Goal: Task Accomplishment & Management: Manage account settings

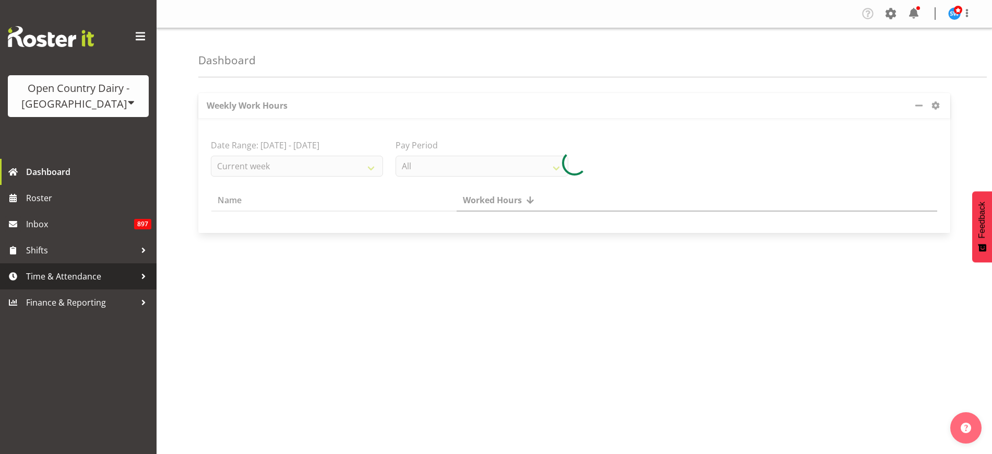
click at [63, 273] on span "Time & Attendance" at bounding box center [81, 276] width 110 height 16
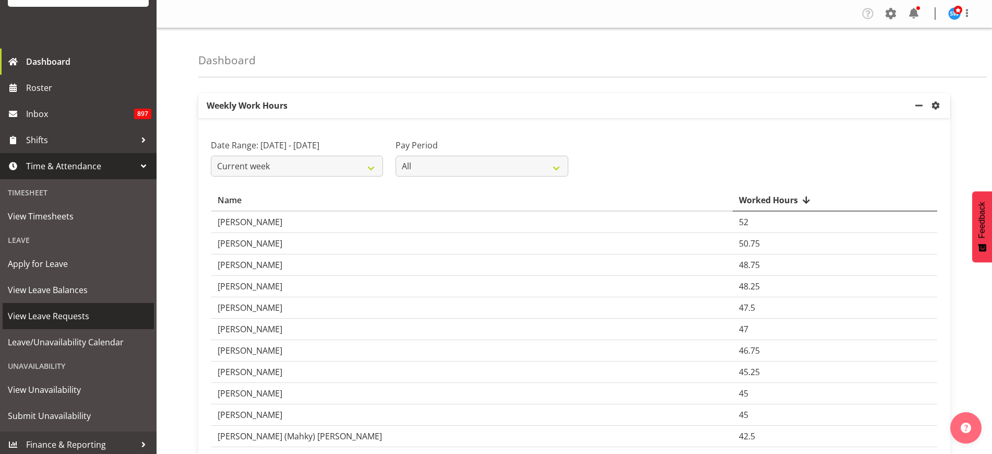
scroll to position [114, 0]
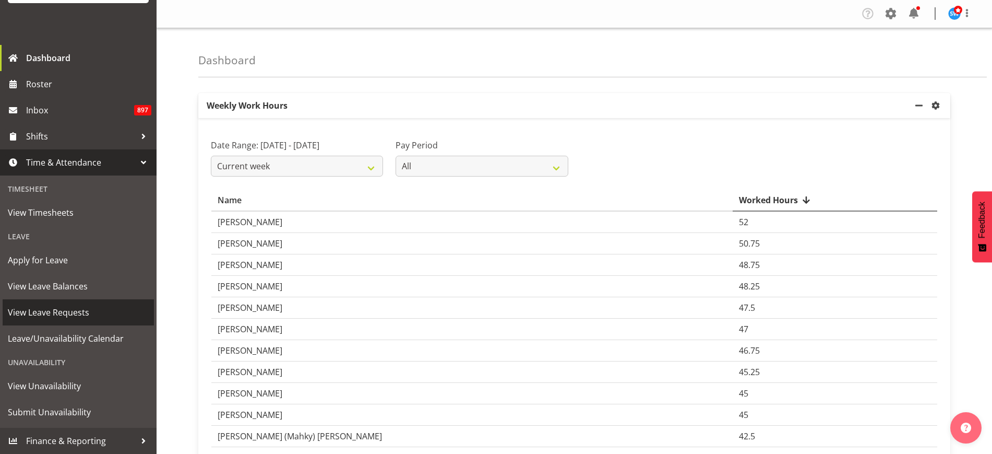
click at [61, 309] on span "View Leave Requests" at bounding box center [78, 312] width 141 height 16
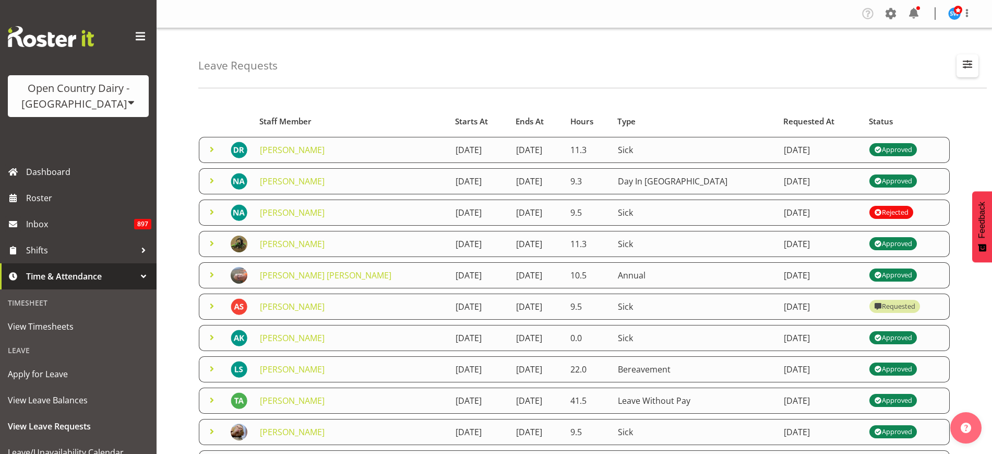
click at [970, 59] on span "button" at bounding box center [968, 64] width 14 height 14
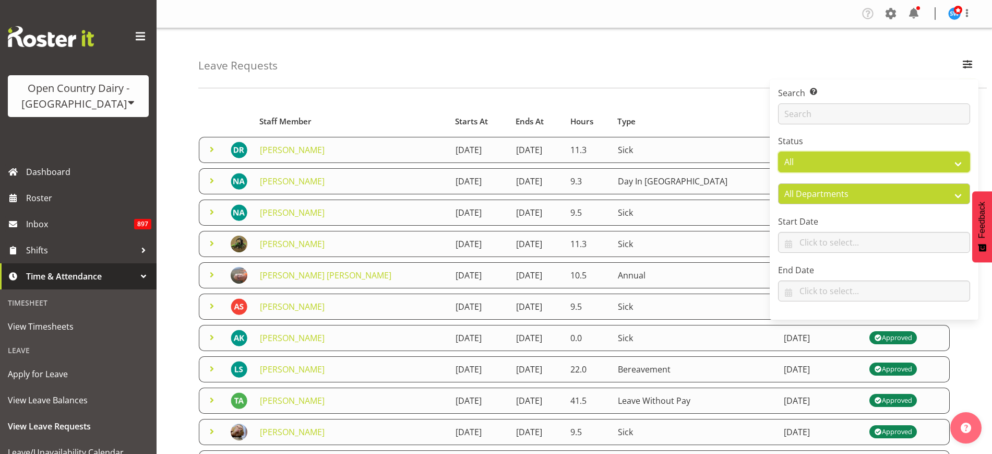
click at [953, 158] on select "All Approved Requested Unapproved" at bounding box center [874, 161] width 192 height 21
click at [778, 151] on select "All Approved Requested Unapproved" at bounding box center [874, 161] width 192 height 21
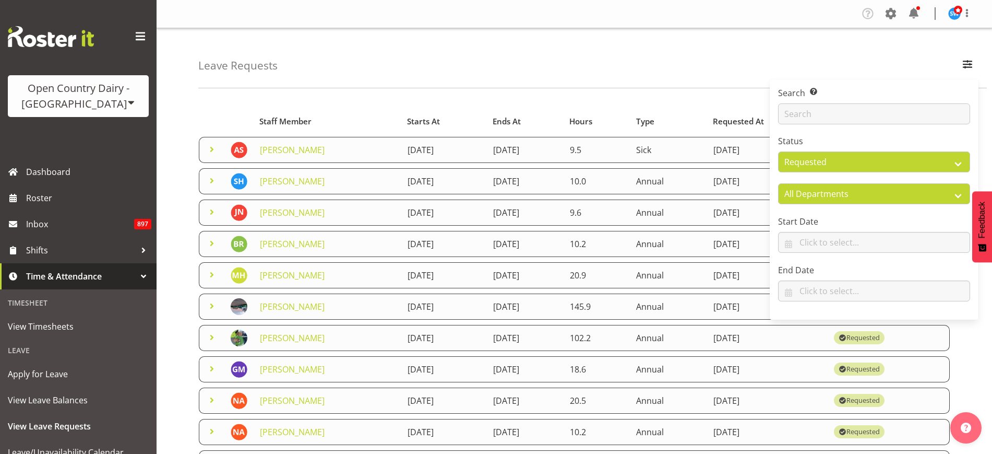
click at [887, 71] on div "Leave Requests Search Search for a particular employee Status All Approved Requ…" at bounding box center [592, 58] width 789 height 60
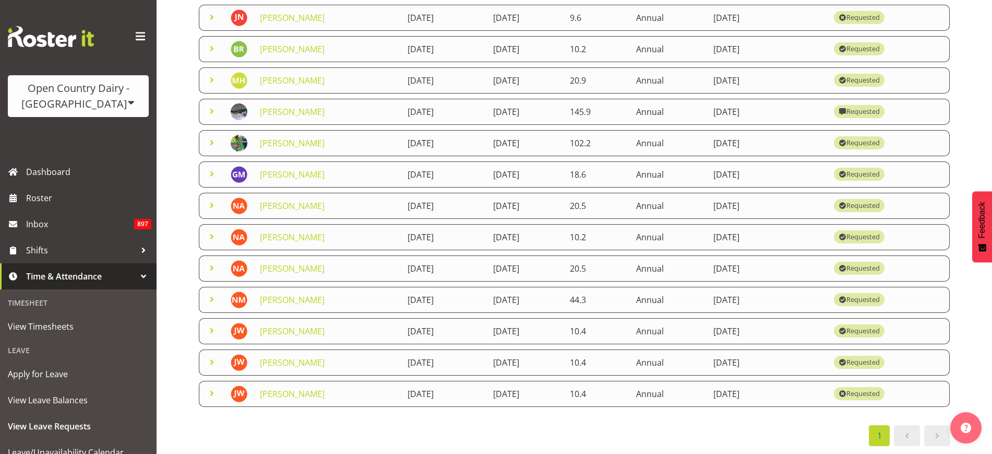
scroll to position [205, 0]
click at [211, 387] on span at bounding box center [212, 393] width 13 height 13
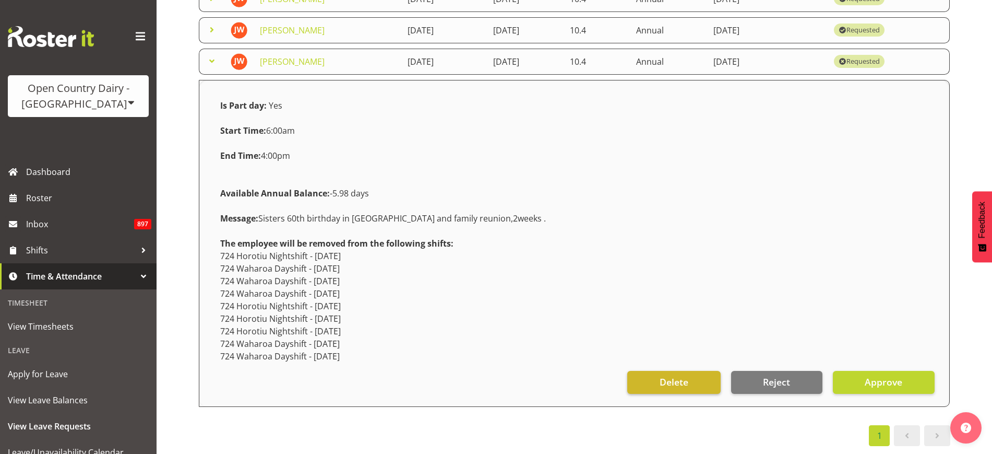
scroll to position [537, 0]
click at [678, 375] on span "Delete" at bounding box center [674, 382] width 29 height 14
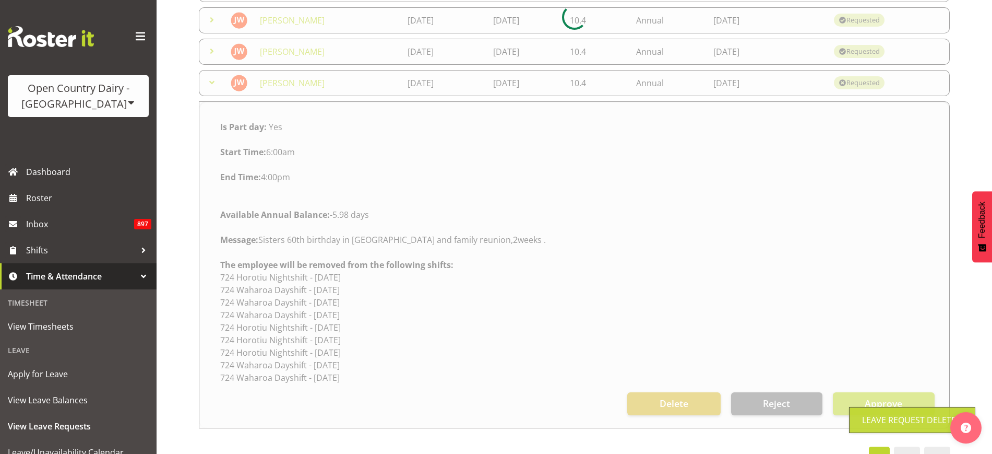
scroll to position [173, 0]
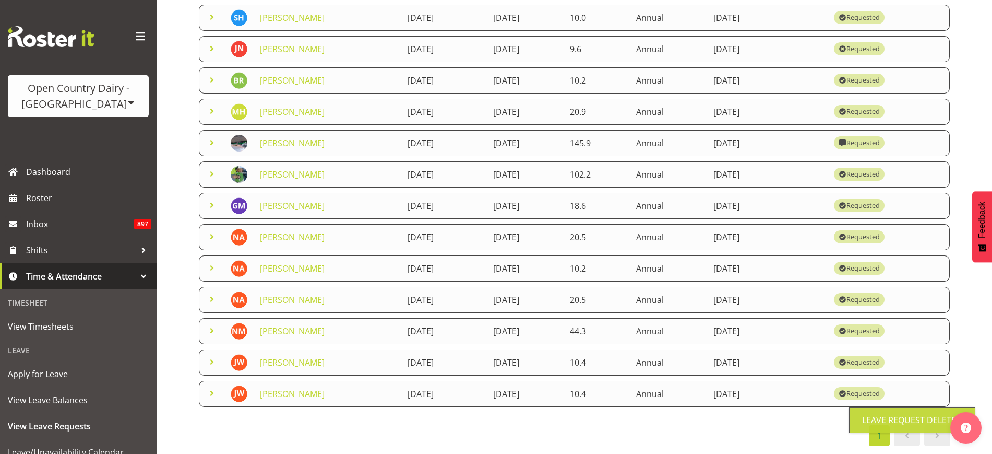
click at [215, 387] on span at bounding box center [212, 393] width 13 height 13
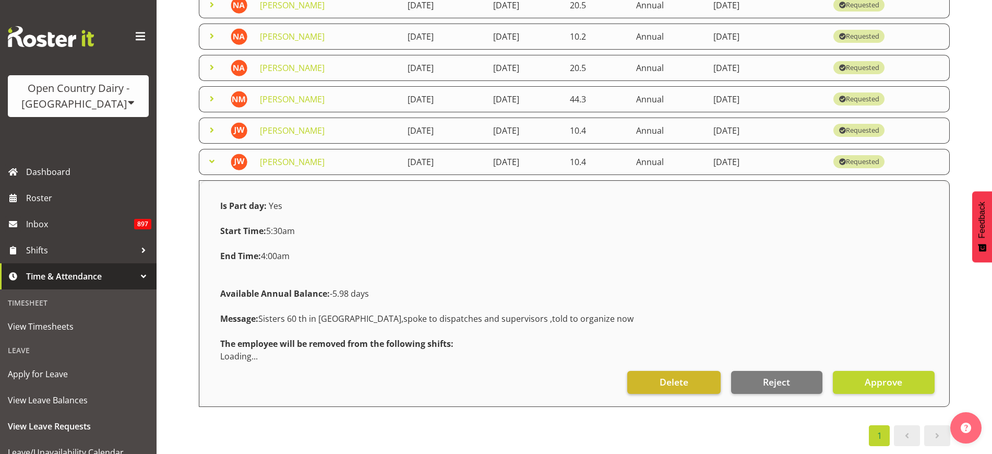
scroll to position [468, 0]
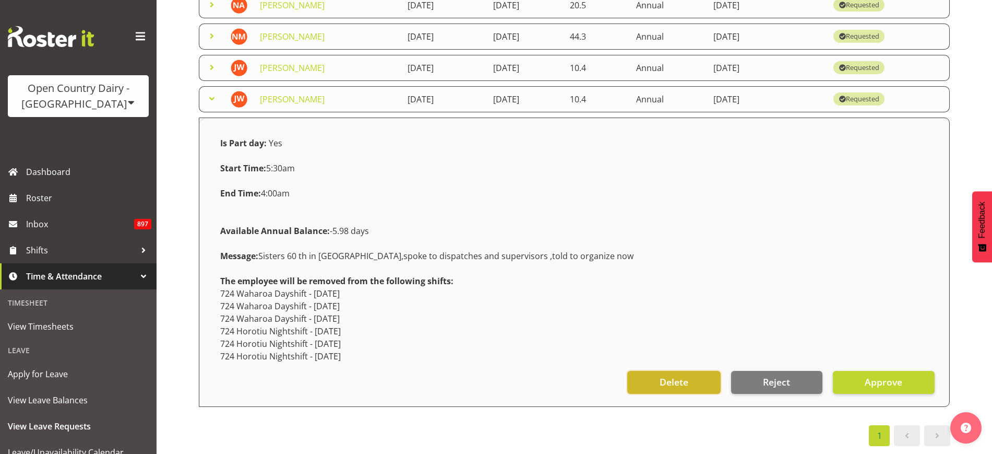
click at [667, 375] on span "Delete" at bounding box center [674, 382] width 29 height 14
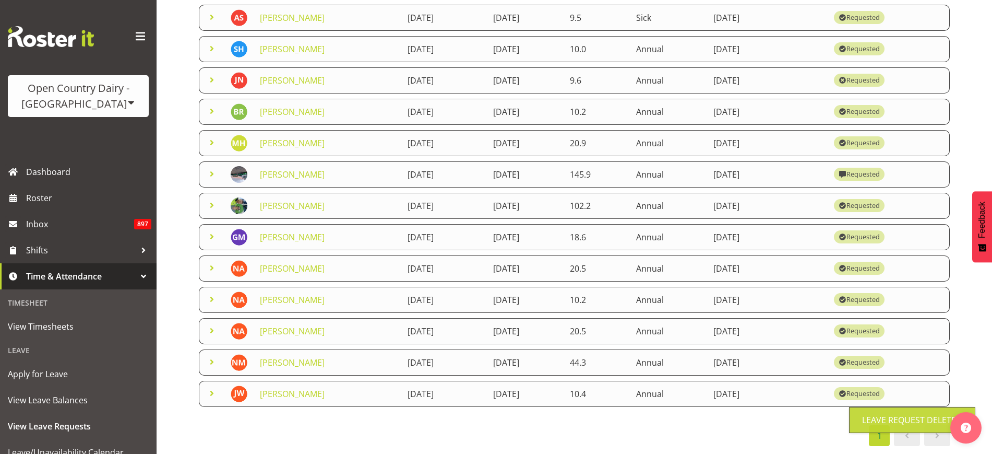
scroll to position [142, 0]
click at [211, 387] on span at bounding box center [212, 393] width 13 height 13
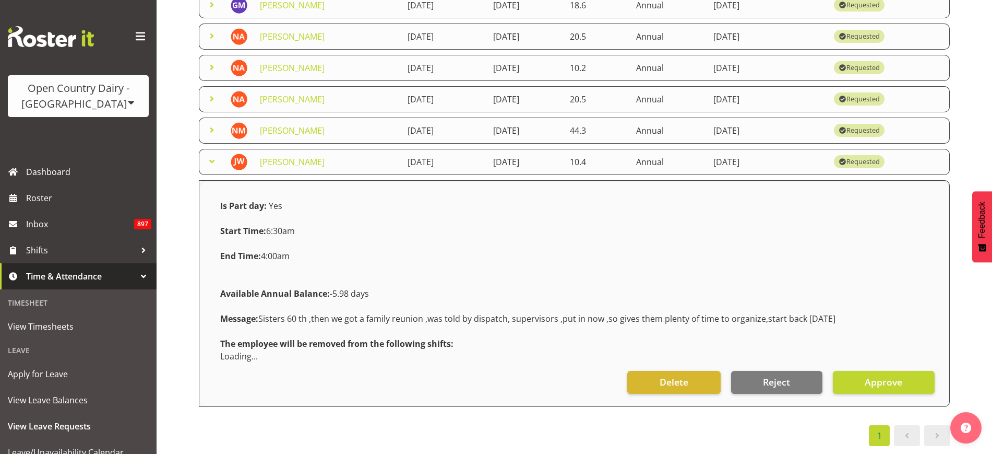
scroll to position [424, 0]
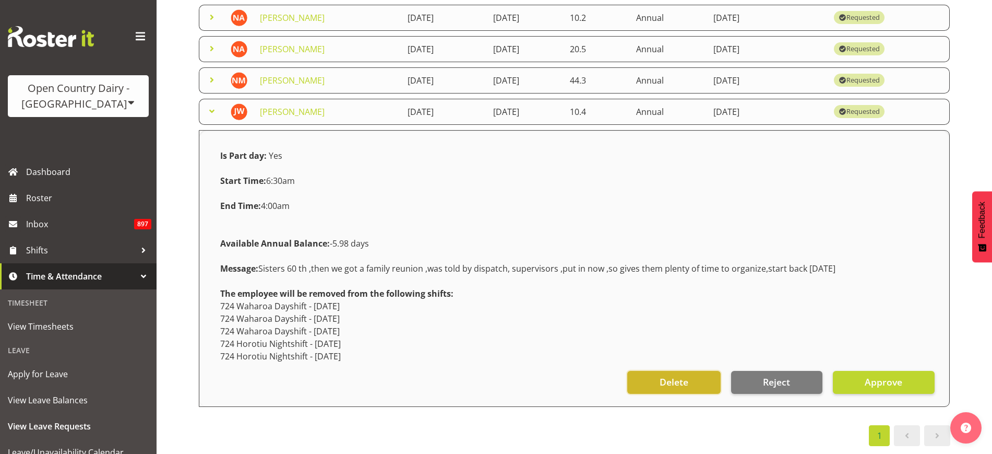
click at [672, 375] on span "Delete" at bounding box center [674, 382] width 29 height 14
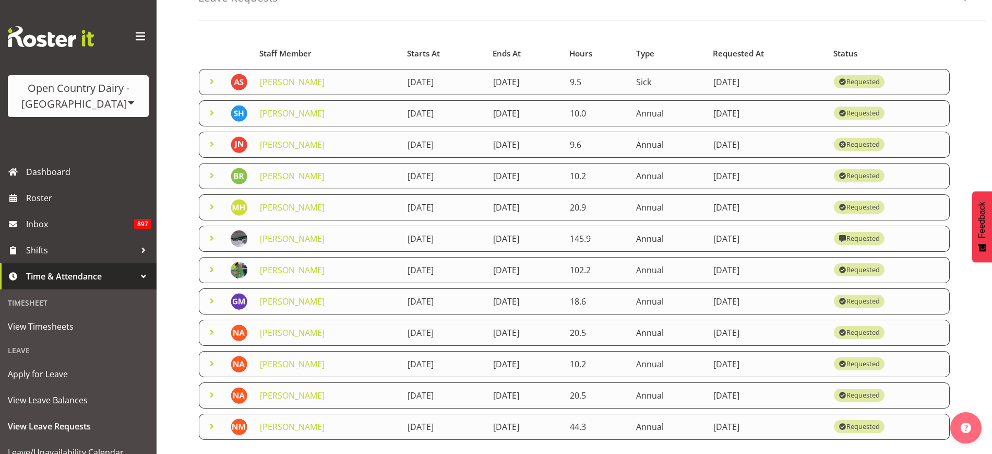
scroll to position [45, 0]
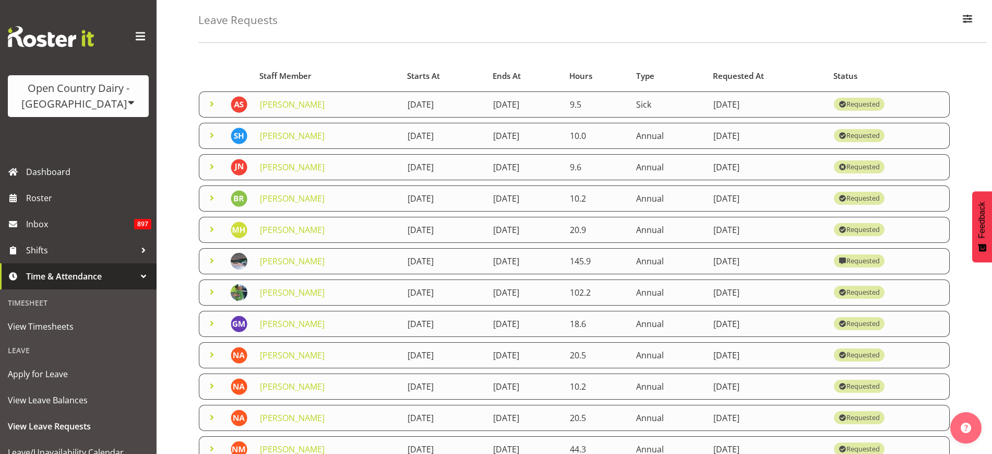
click at [209, 291] on span at bounding box center [212, 292] width 13 height 13
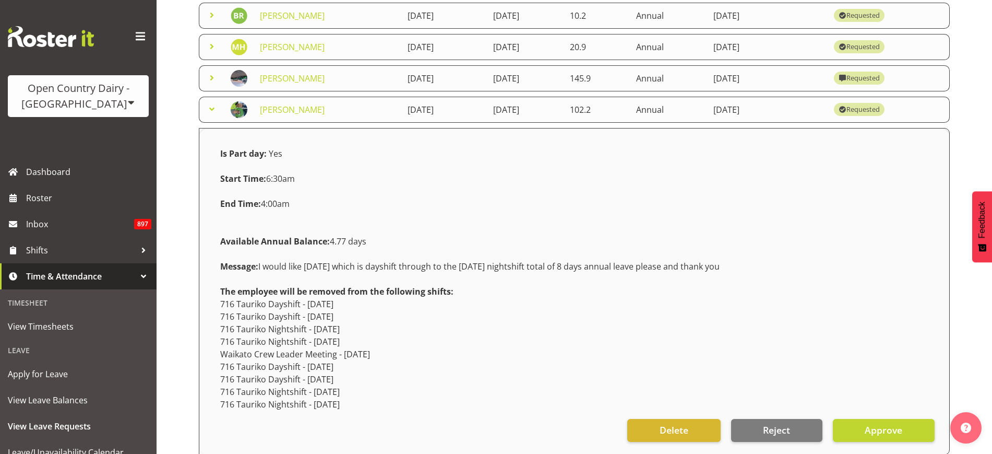
scroll to position [306, 0]
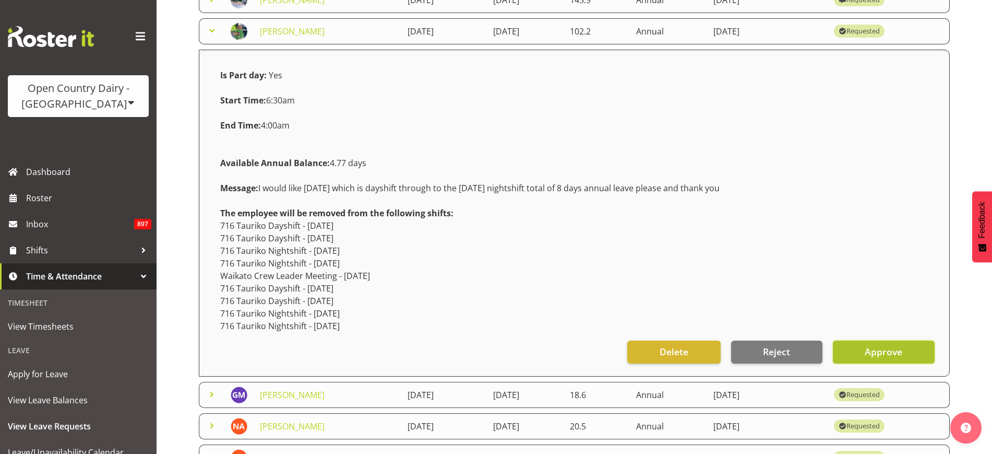
click at [870, 354] on span "Approve" at bounding box center [884, 352] width 38 height 14
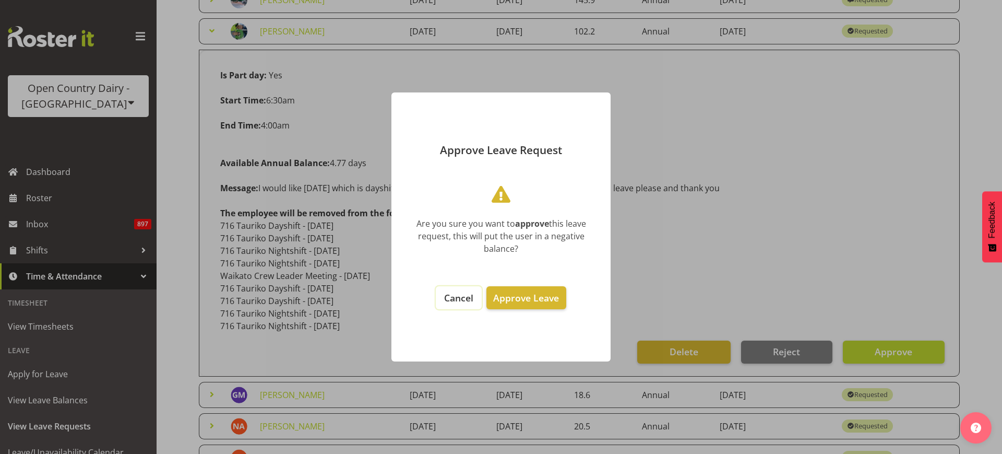
click at [459, 301] on span "Cancel" at bounding box center [458, 297] width 29 height 13
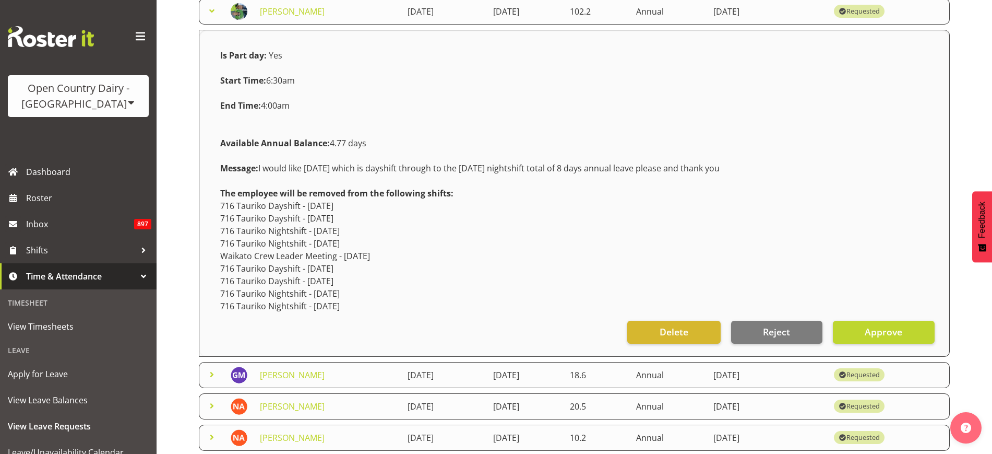
scroll to position [437, 0]
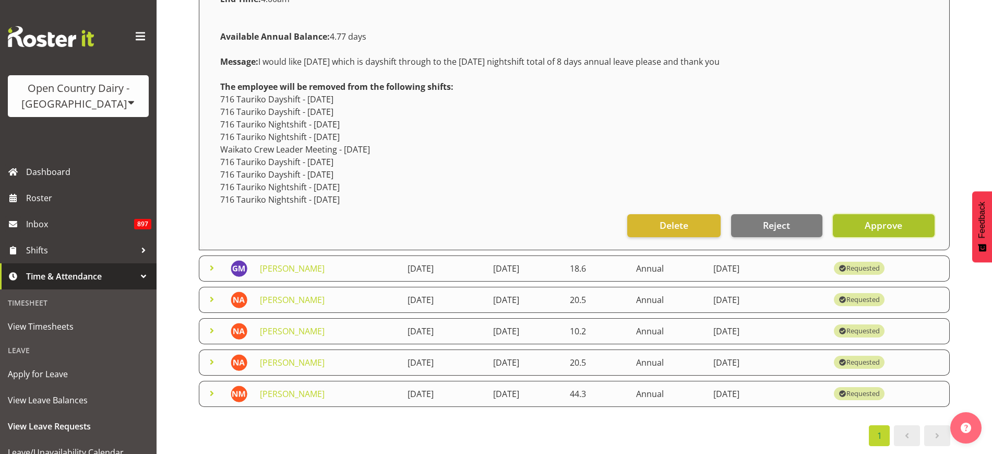
click at [884, 222] on span "Approve" at bounding box center [884, 225] width 38 height 14
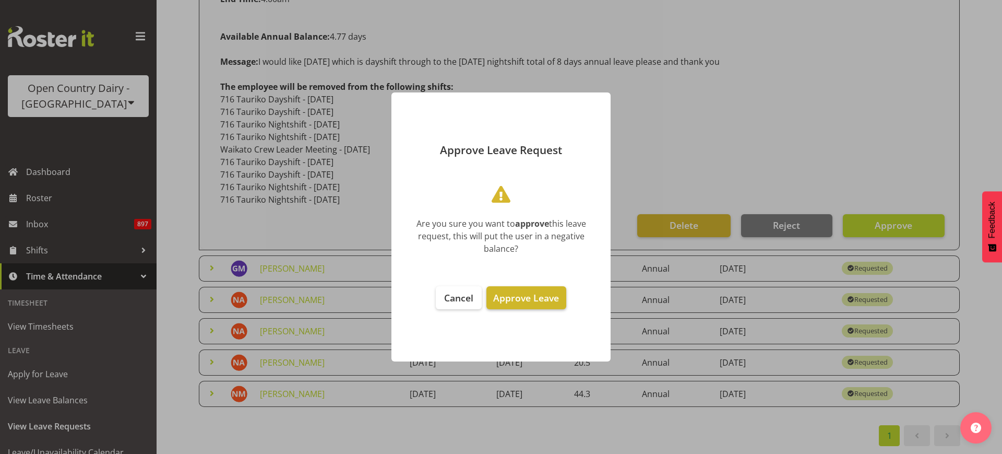
click at [544, 298] on span "Approve Leave" at bounding box center [526, 297] width 66 height 13
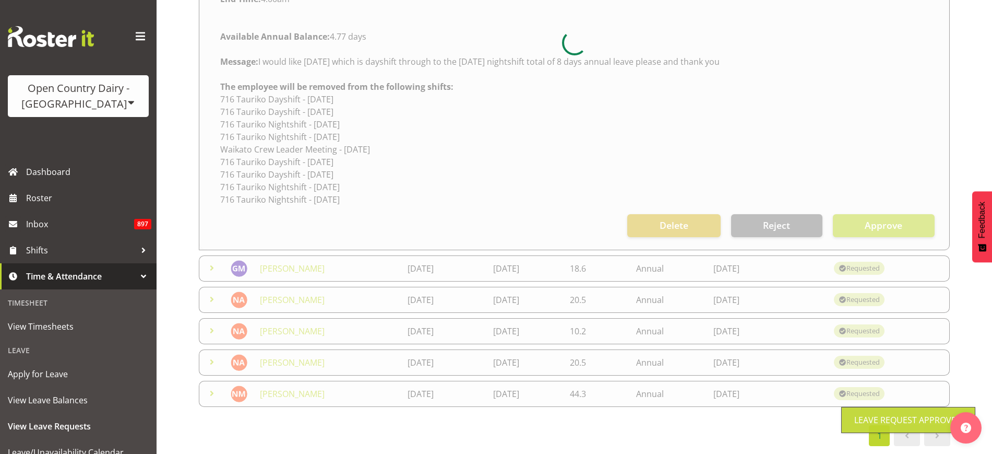
scroll to position [79, 0]
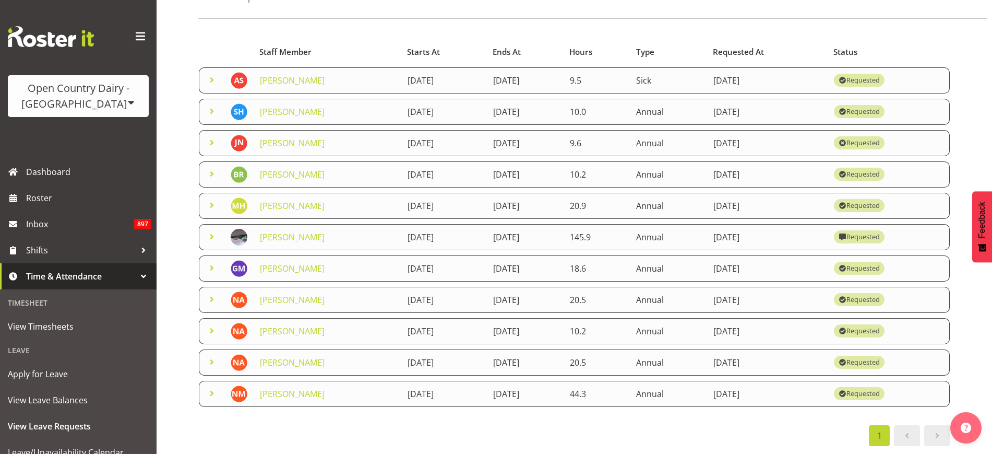
click at [207, 230] on span at bounding box center [212, 236] width 13 height 13
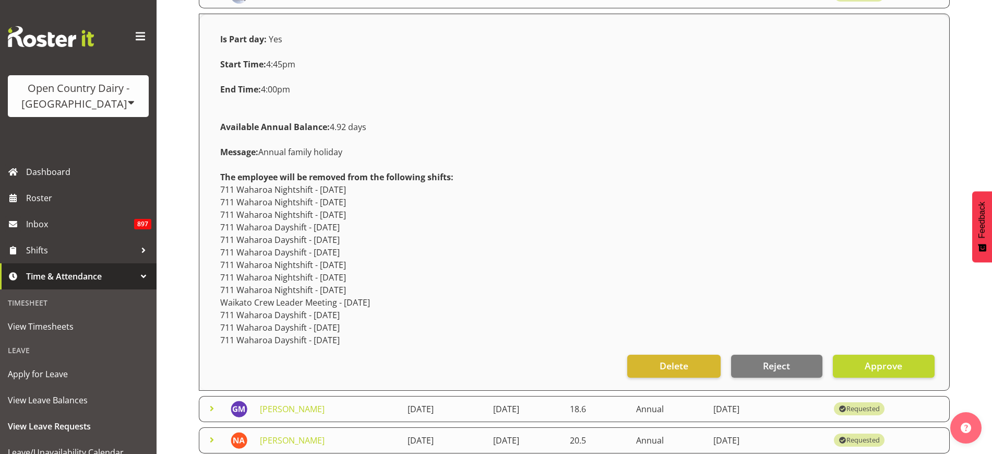
scroll to position [461, 0]
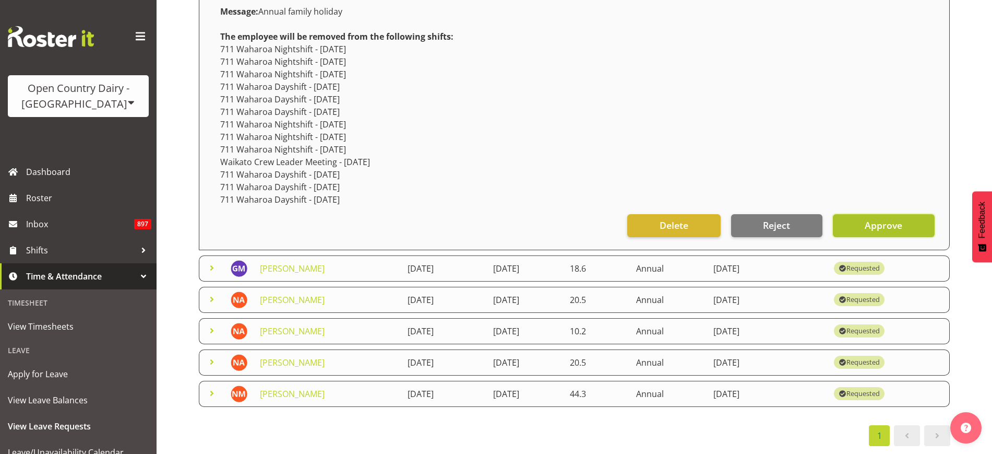
click at [877, 218] on span "Approve" at bounding box center [884, 225] width 38 height 14
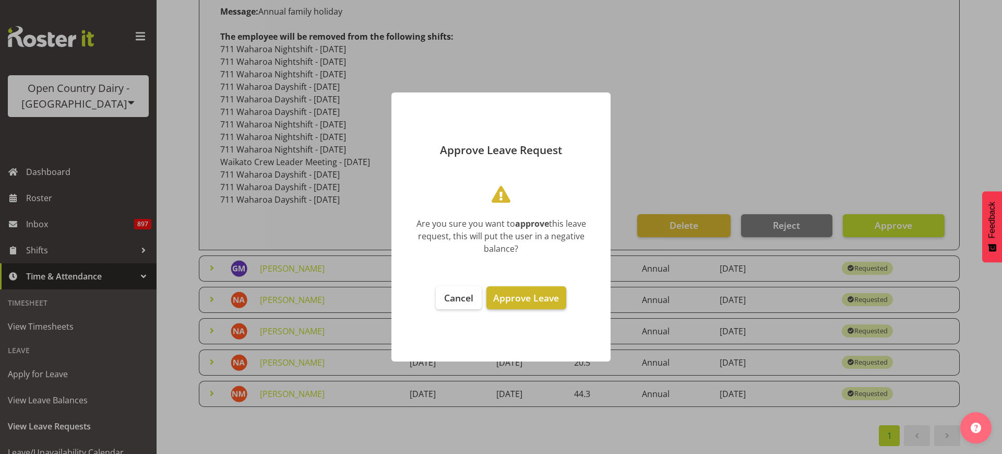
click at [551, 299] on span "Approve Leave" at bounding box center [526, 297] width 66 height 13
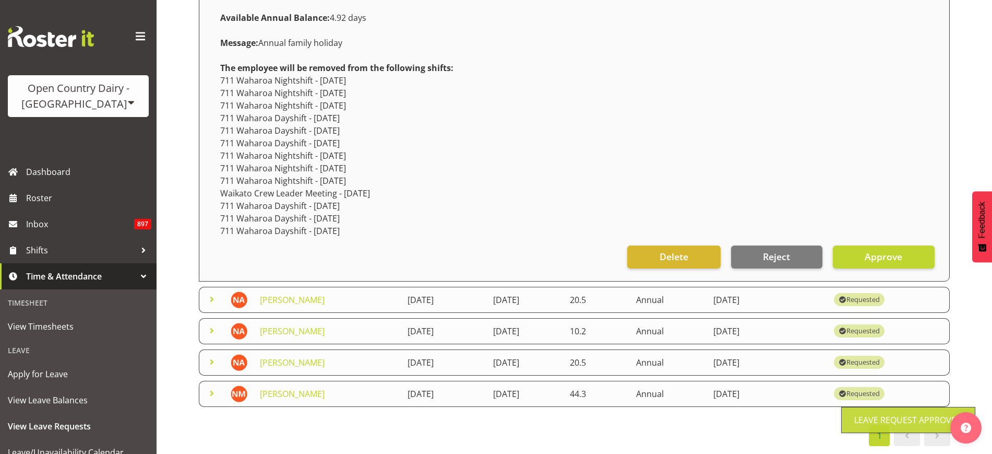
scroll to position [48, 0]
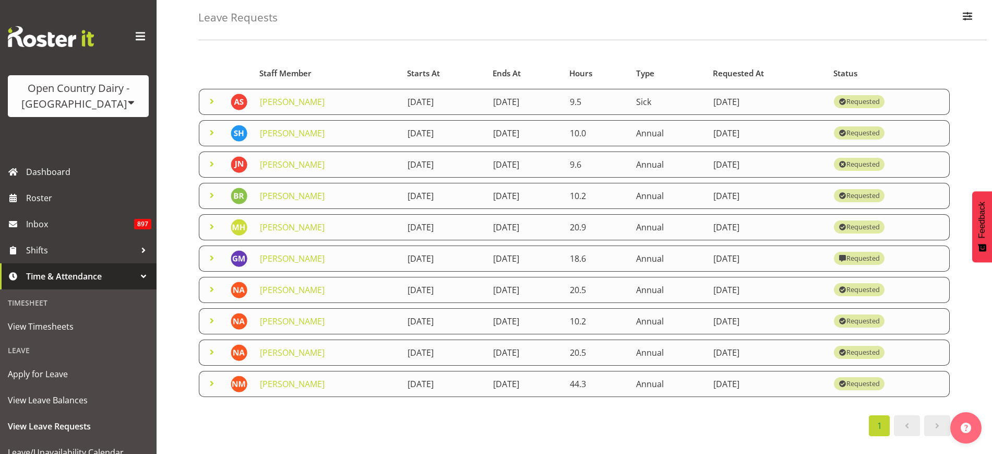
click at [210, 194] on span at bounding box center [212, 195] width 13 height 13
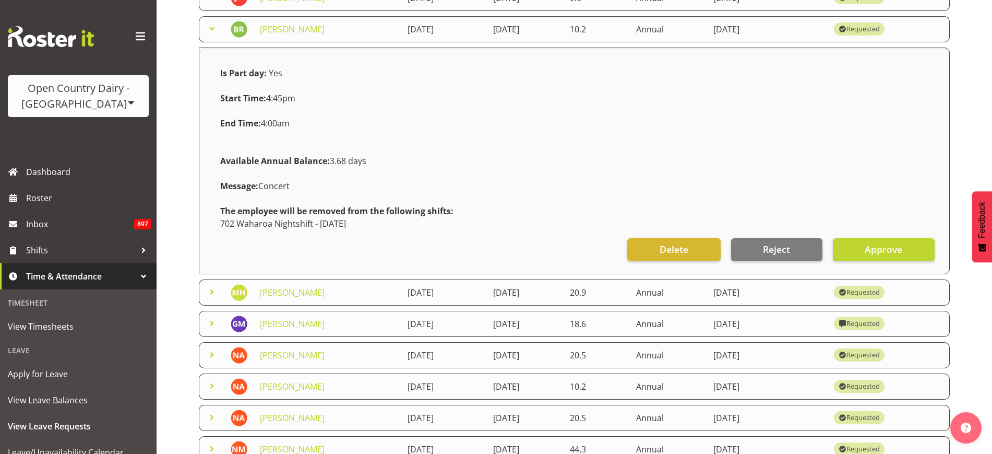
scroll to position [149, 0]
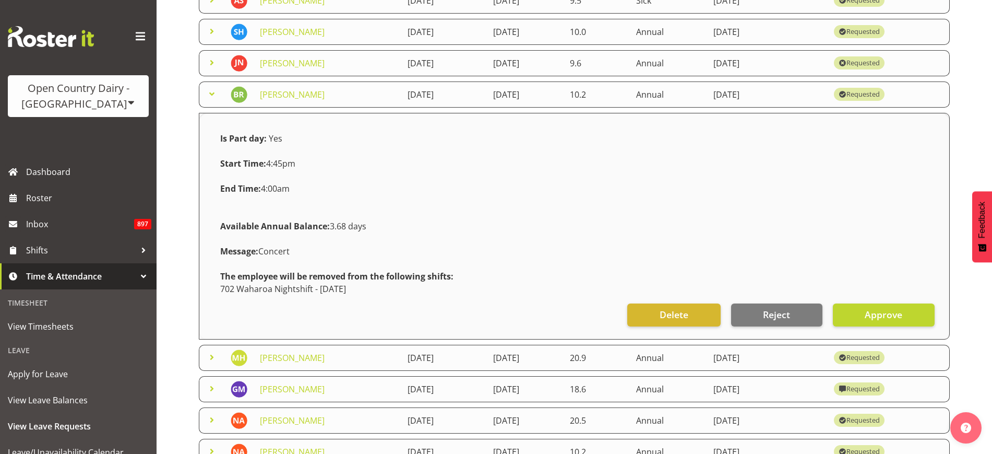
click at [208, 93] on span at bounding box center [212, 94] width 13 height 13
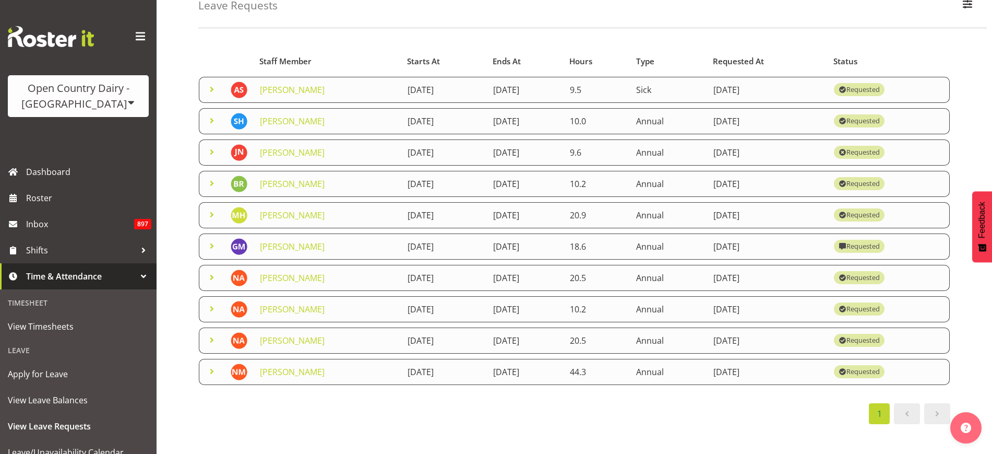
scroll to position [70, 0]
click at [212, 146] on span at bounding box center [212, 152] width 13 height 13
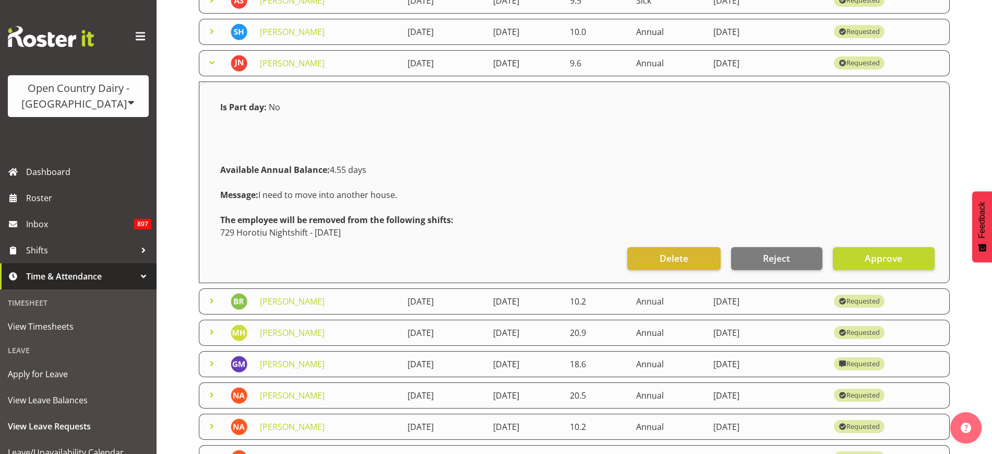
scroll to position [84, 0]
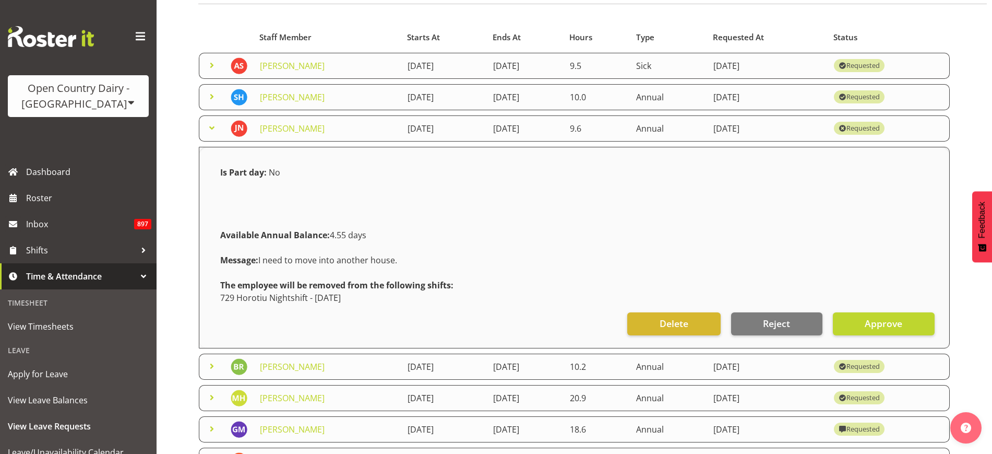
click at [209, 126] on span at bounding box center [212, 128] width 13 height 13
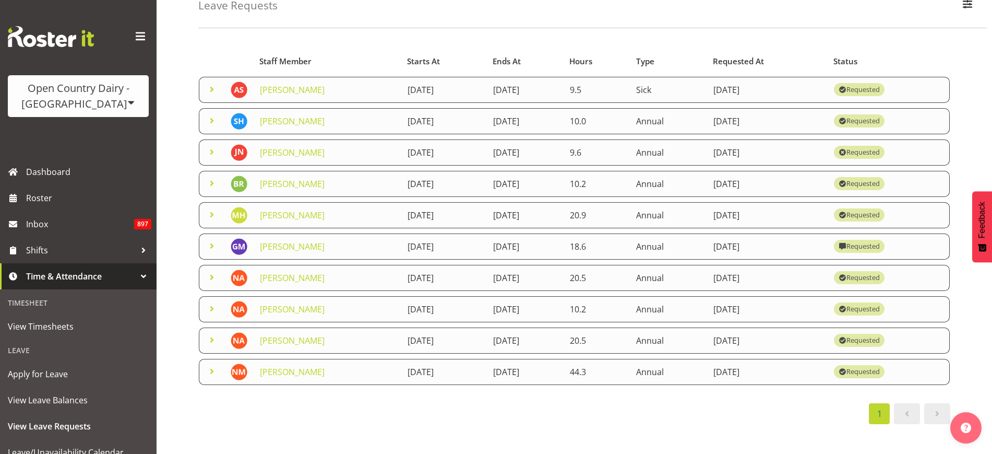
click at [208, 114] on span at bounding box center [212, 120] width 13 height 13
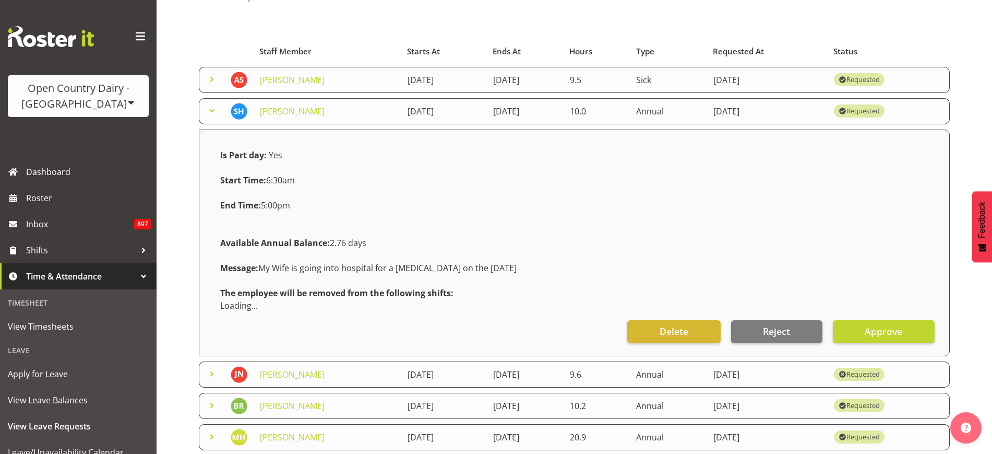
scroll to position [84, 0]
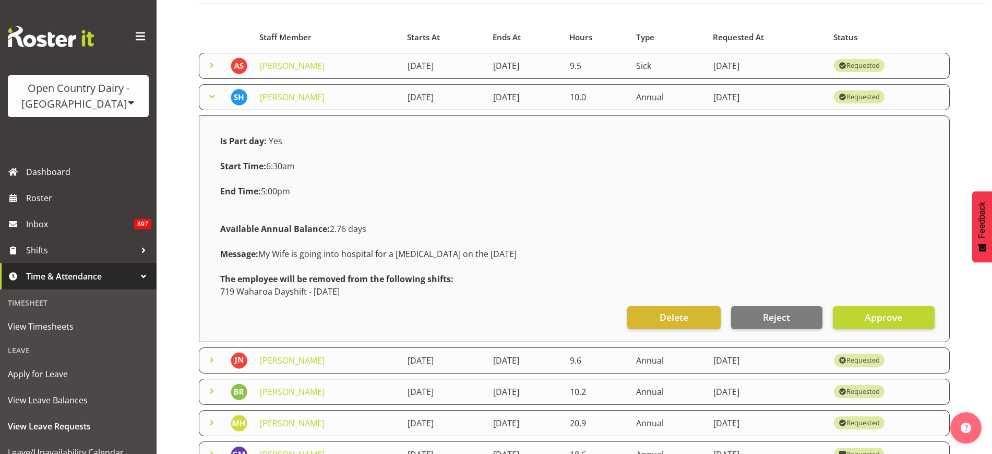
click at [210, 94] on span at bounding box center [212, 96] width 13 height 13
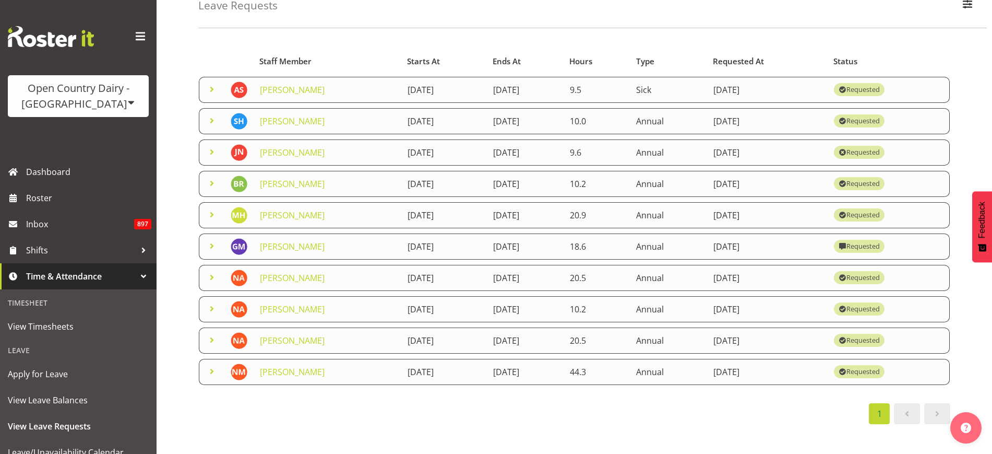
click at [209, 114] on span at bounding box center [212, 120] width 13 height 13
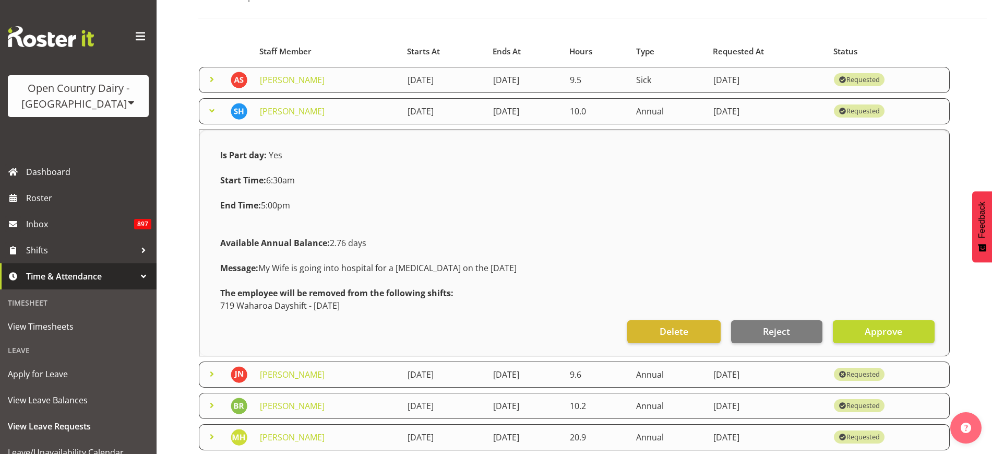
scroll to position [84, 0]
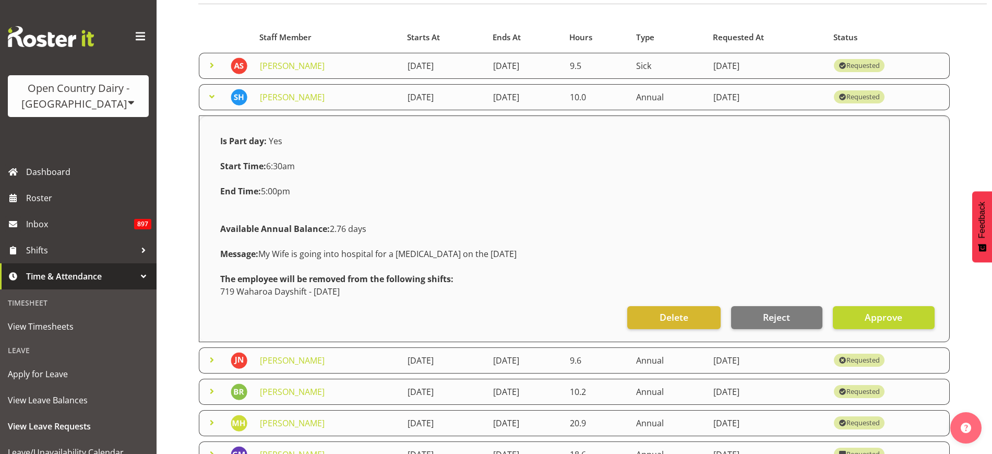
click at [209, 97] on span at bounding box center [212, 96] width 13 height 13
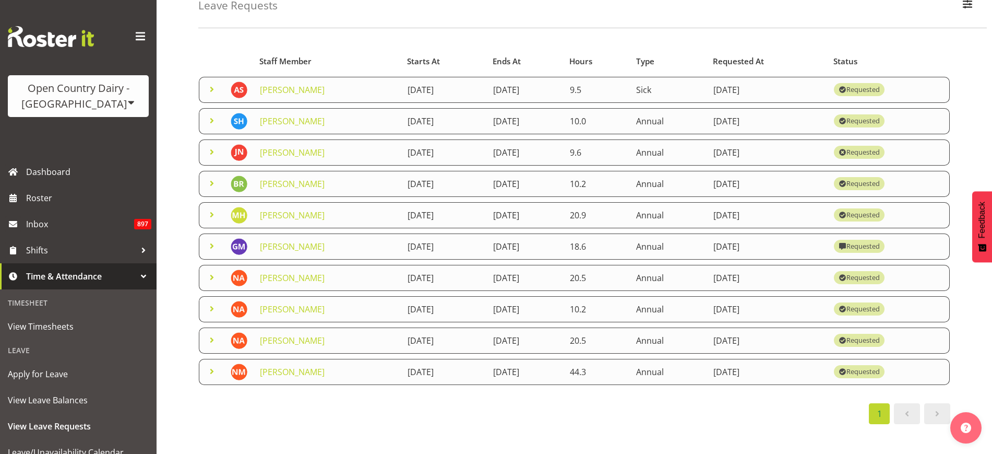
click at [215, 114] on span at bounding box center [212, 120] width 13 height 13
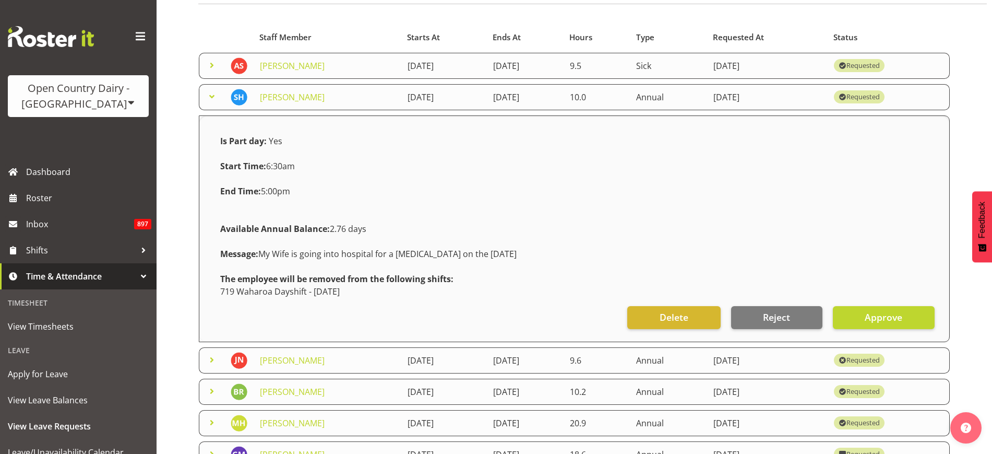
click at [209, 96] on span at bounding box center [212, 96] width 13 height 13
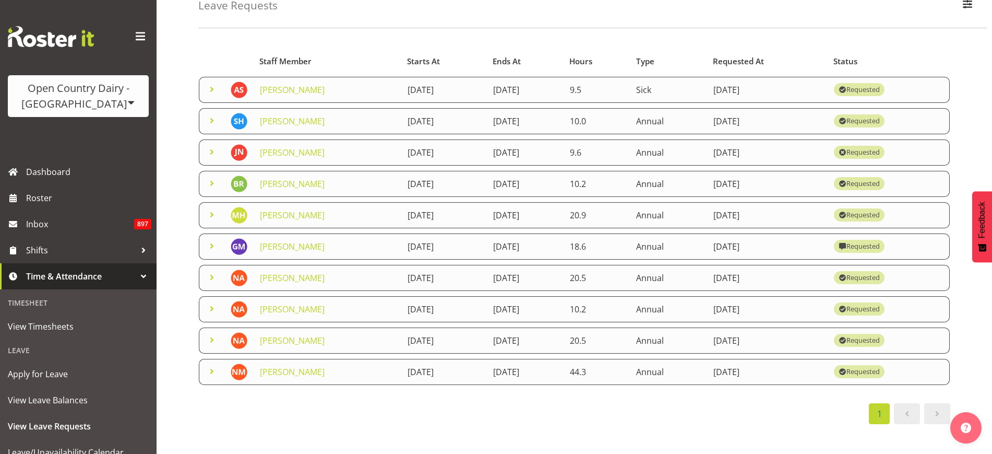
scroll to position [70, 0]
click at [210, 83] on span at bounding box center [212, 89] width 13 height 13
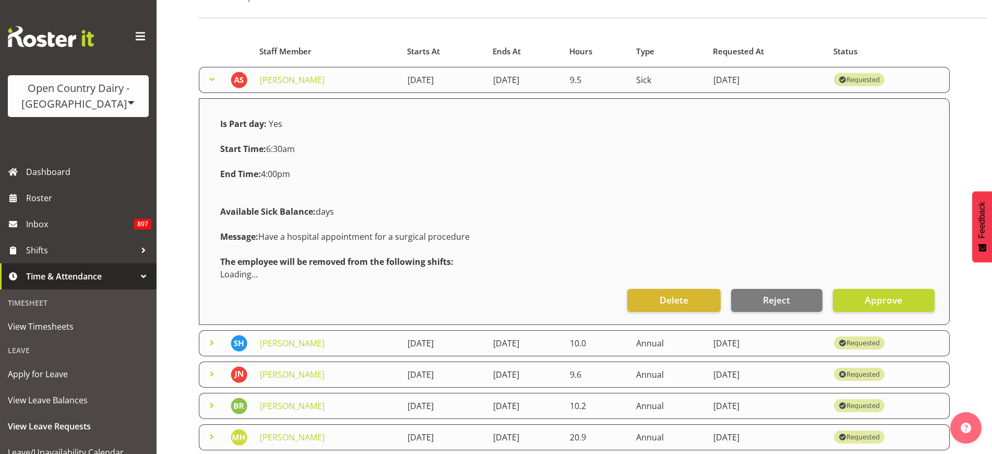
scroll to position [84, 0]
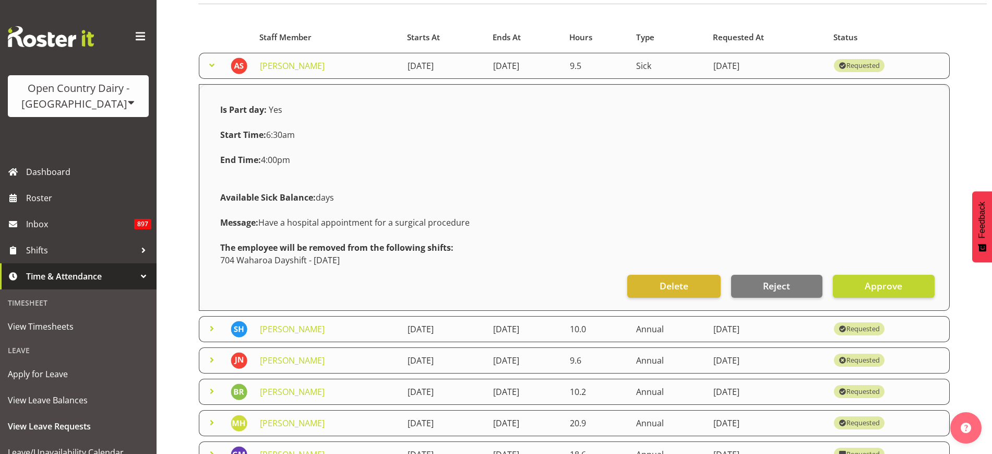
click at [213, 64] on span at bounding box center [212, 65] width 13 height 13
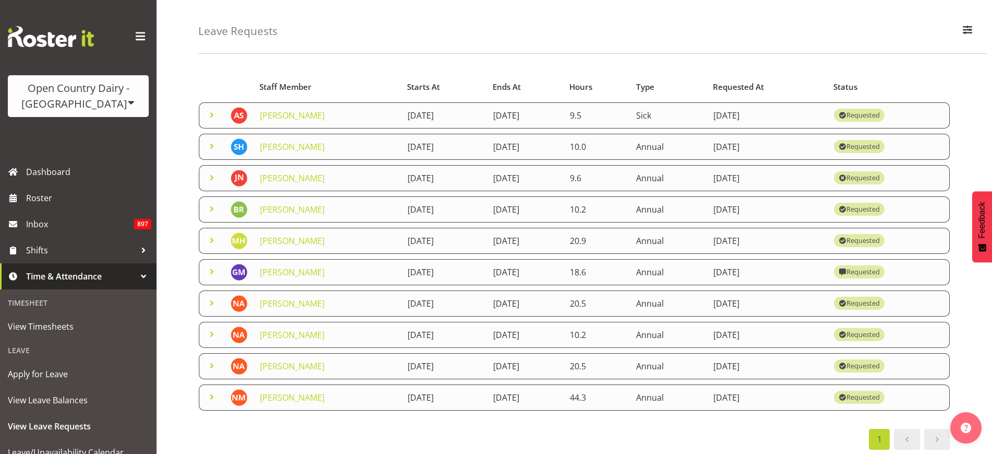
scroll to position [0, 0]
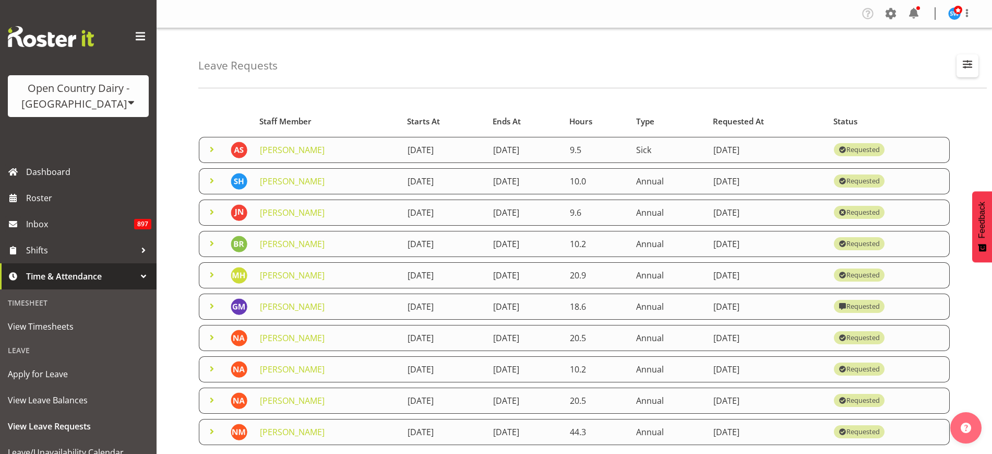
click at [970, 64] on span "button" at bounding box center [968, 64] width 14 height 14
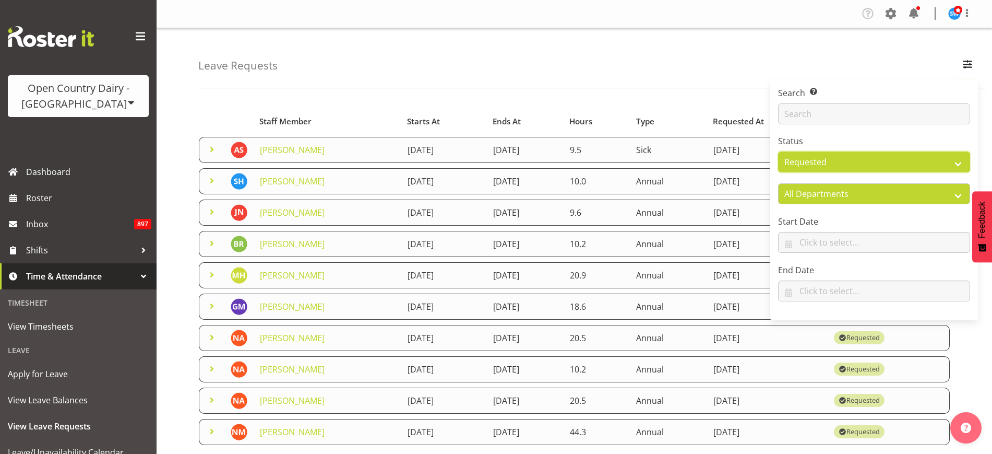
click at [920, 156] on select "All Approved Requested Unapproved" at bounding box center [874, 161] width 192 height 21
click at [778, 151] on select "All Approved Requested Unapproved" at bounding box center [874, 161] width 192 height 21
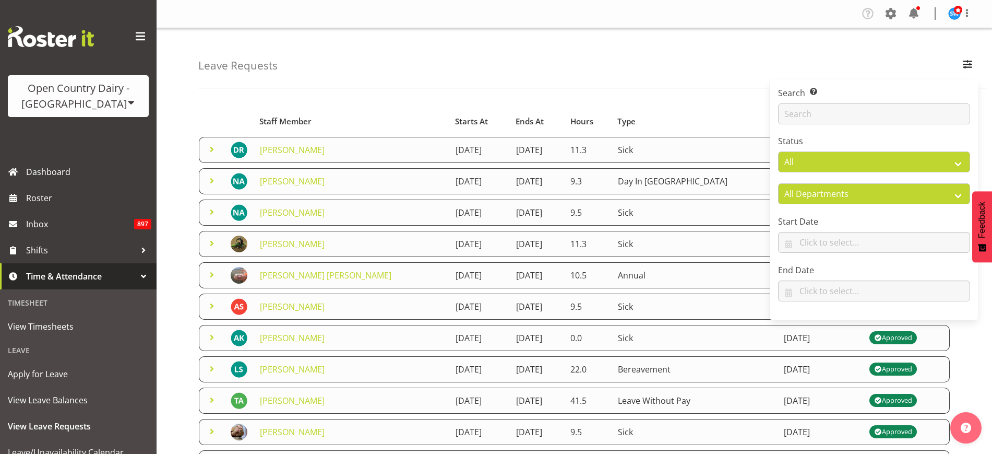
click at [610, 85] on div "Leave Requests Search Search for a particular employee Status All Approved Requ…" at bounding box center [592, 58] width 789 height 60
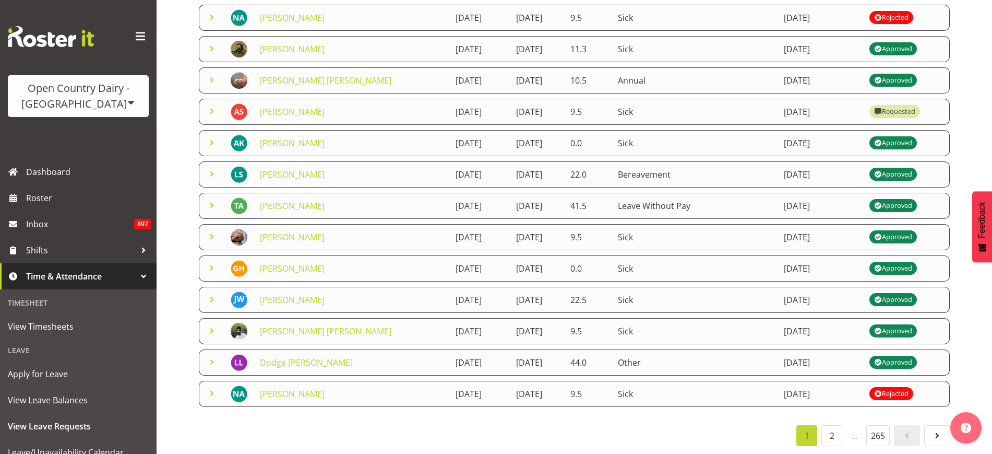
scroll to position [205, 0]
click at [825, 425] on link "2" at bounding box center [832, 435] width 21 height 21
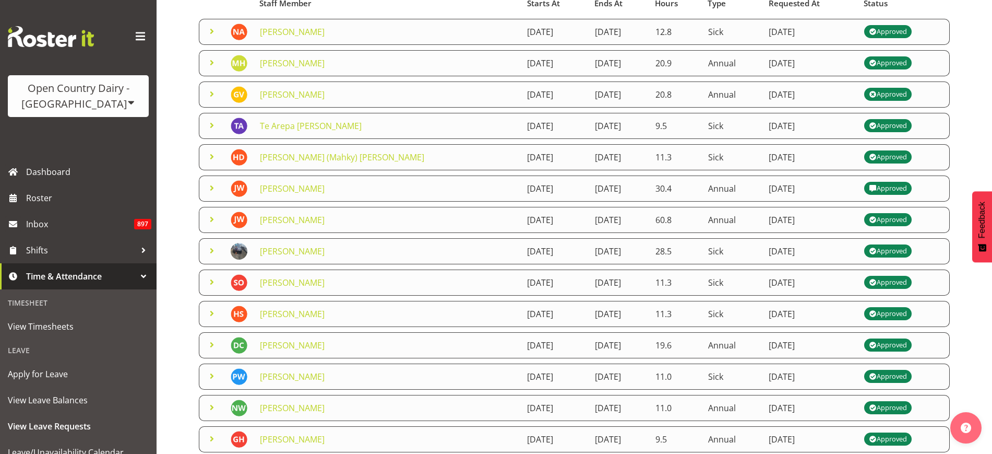
scroll to position [0, 0]
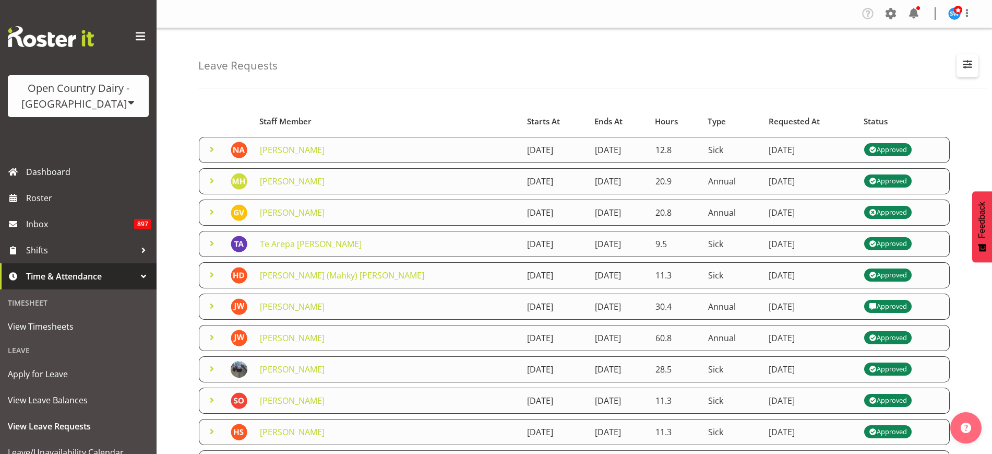
click at [966, 64] on span "button" at bounding box center [968, 64] width 14 height 14
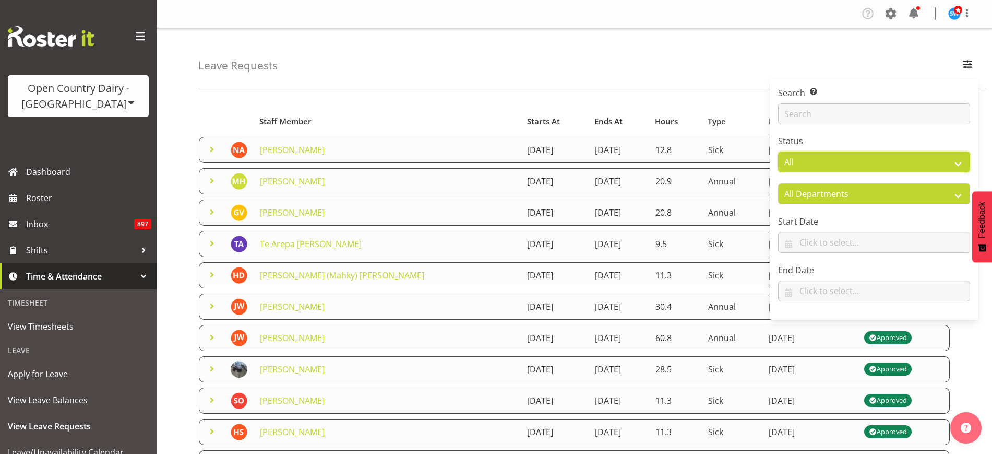
click at [923, 162] on select "All Approved Requested Unapproved" at bounding box center [874, 161] width 192 height 21
select select "requested"
click at [778, 151] on select "All Approved Requested Unapproved" at bounding box center [874, 161] width 192 height 21
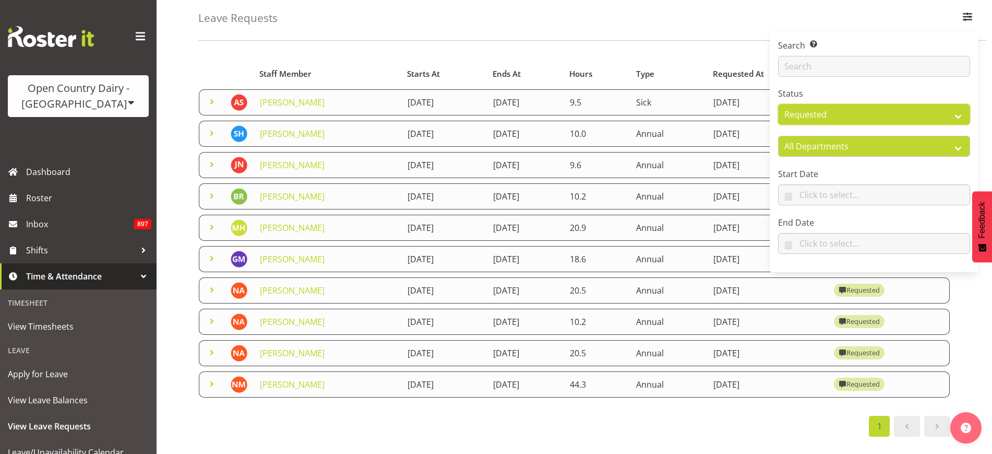
scroll to position [70, 0]
